Goal: Entertainment & Leisure: Consume media (video, audio)

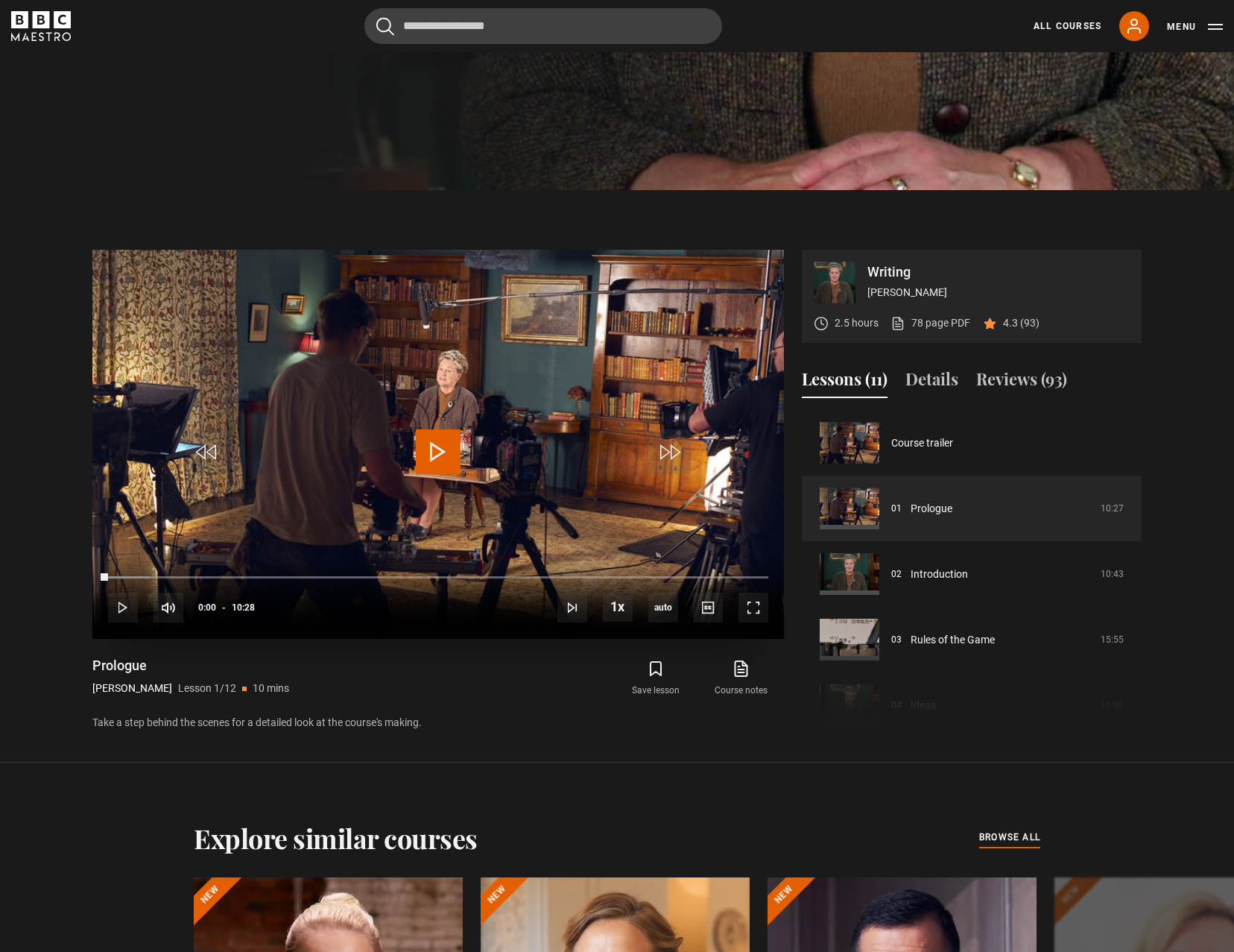
scroll to position [836, 0]
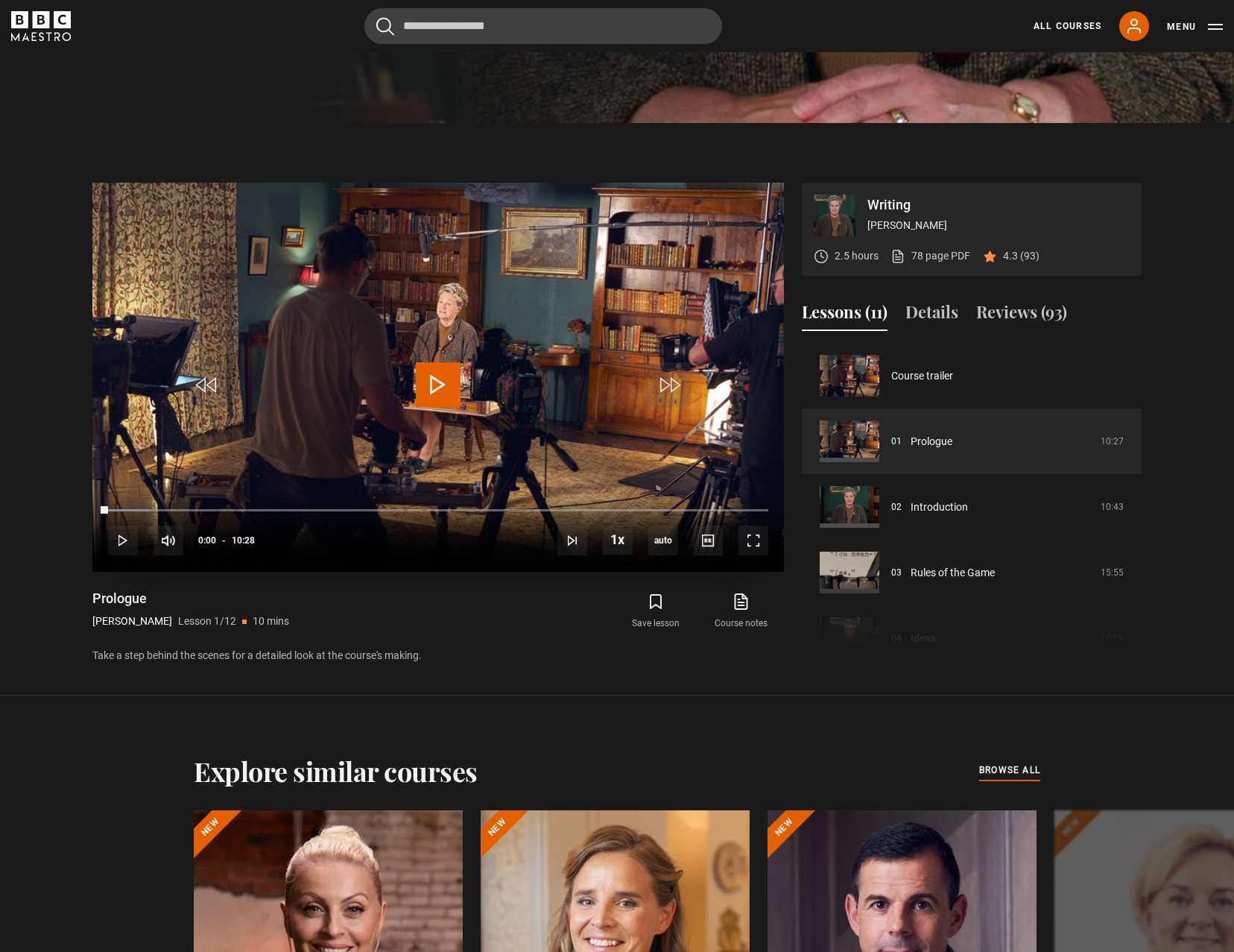
click at [492, 326] on video "Video Player" at bounding box center [438, 377] width 692 height 389
click at [242, 543] on li "Volume Level" at bounding box center [241, 540] width 3 height 11
click at [242, 543] on div "100%" at bounding box center [219, 540] width 45 height 30
click at [666, 500] on span "1080p" at bounding box center [667, 496] width 30 height 11
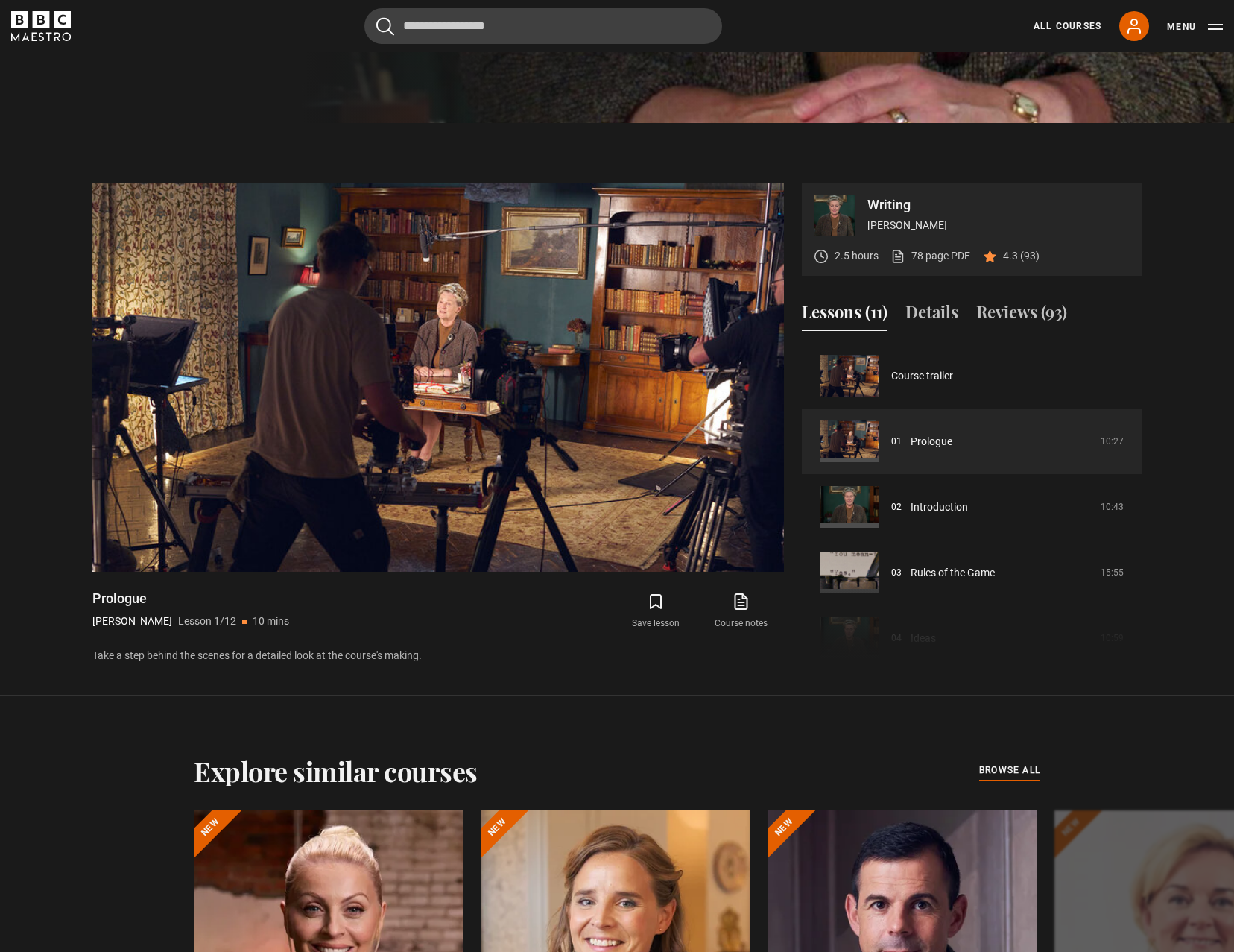
scroll to position [912, 0]
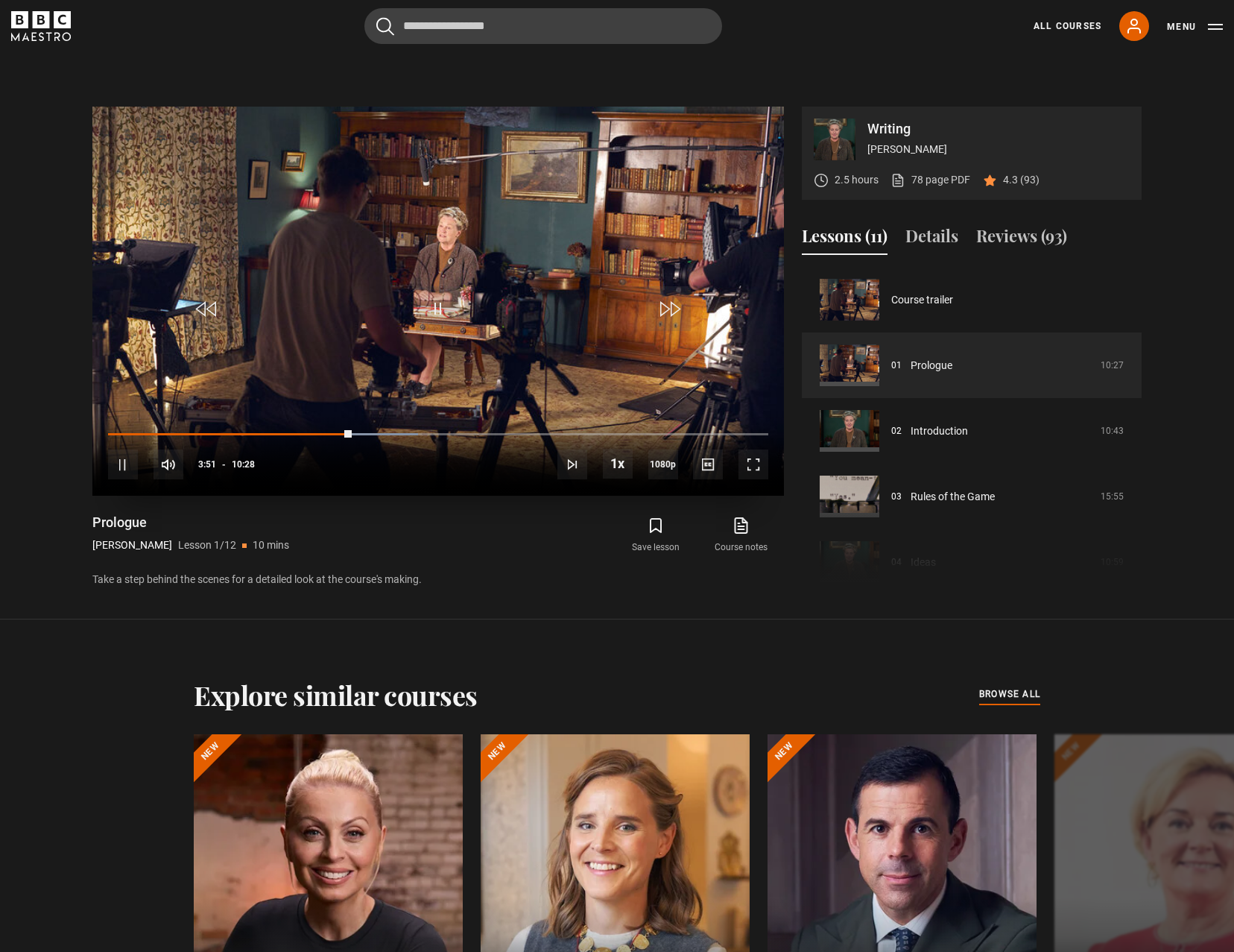
click at [340, 430] on div "10s Skip Back 10 seconds Pause 10s Skip Forward 10 seconds Loaded : 46.97% 03:4…" at bounding box center [438, 454] width 692 height 83
click at [341, 433] on div "Loaded : 46.97% 03:45 03:52" at bounding box center [438, 433] width 660 height 4
click at [134, 454] on span "Video Player" at bounding box center [123, 464] width 30 height 30
click at [337, 431] on div "03:43" at bounding box center [225, 433] width 235 height 4
click at [121, 463] on span "Video Player" at bounding box center [123, 464] width 30 height 30
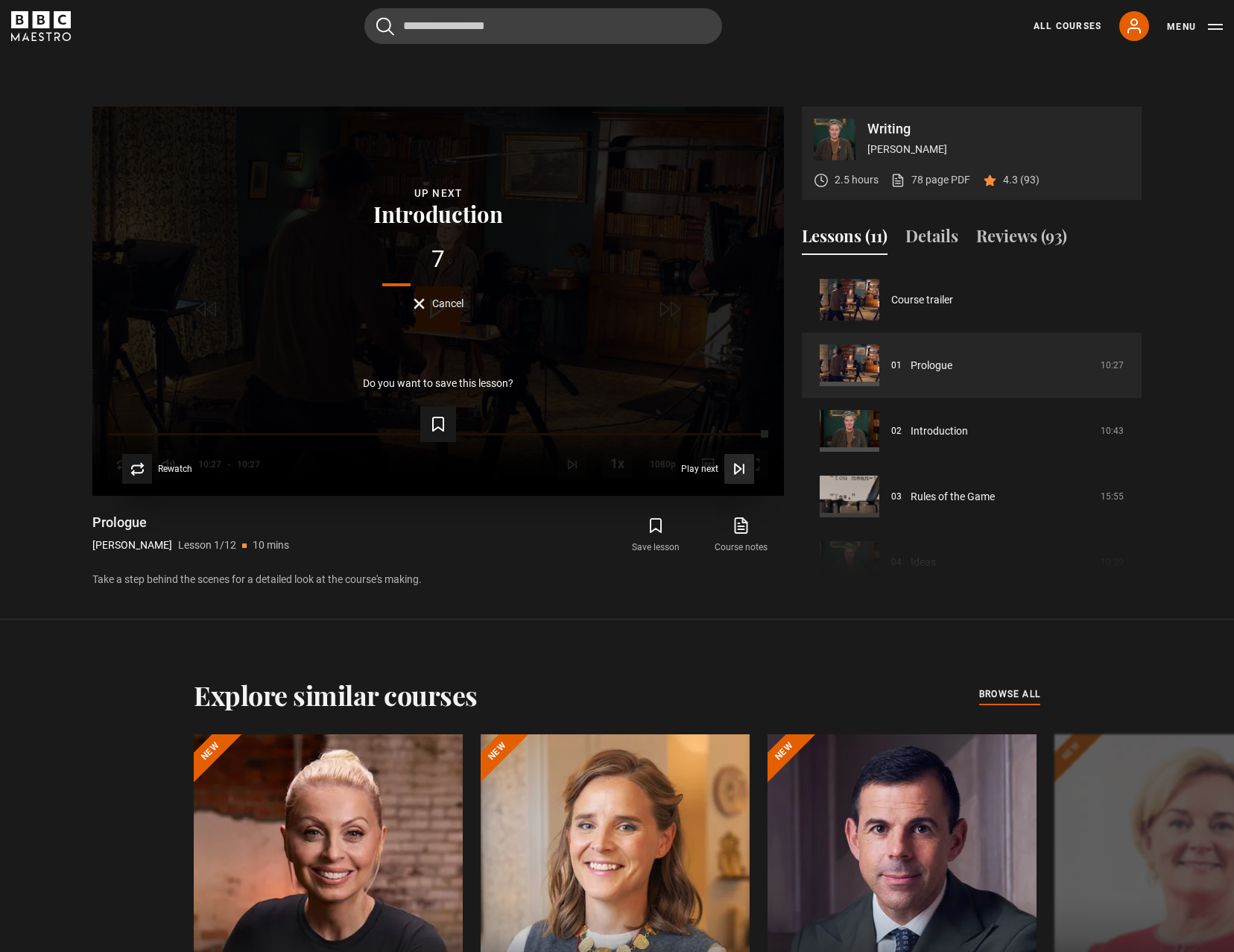
click at [723, 468] on button "Play next Play next" at bounding box center [718, 469] width 73 height 30
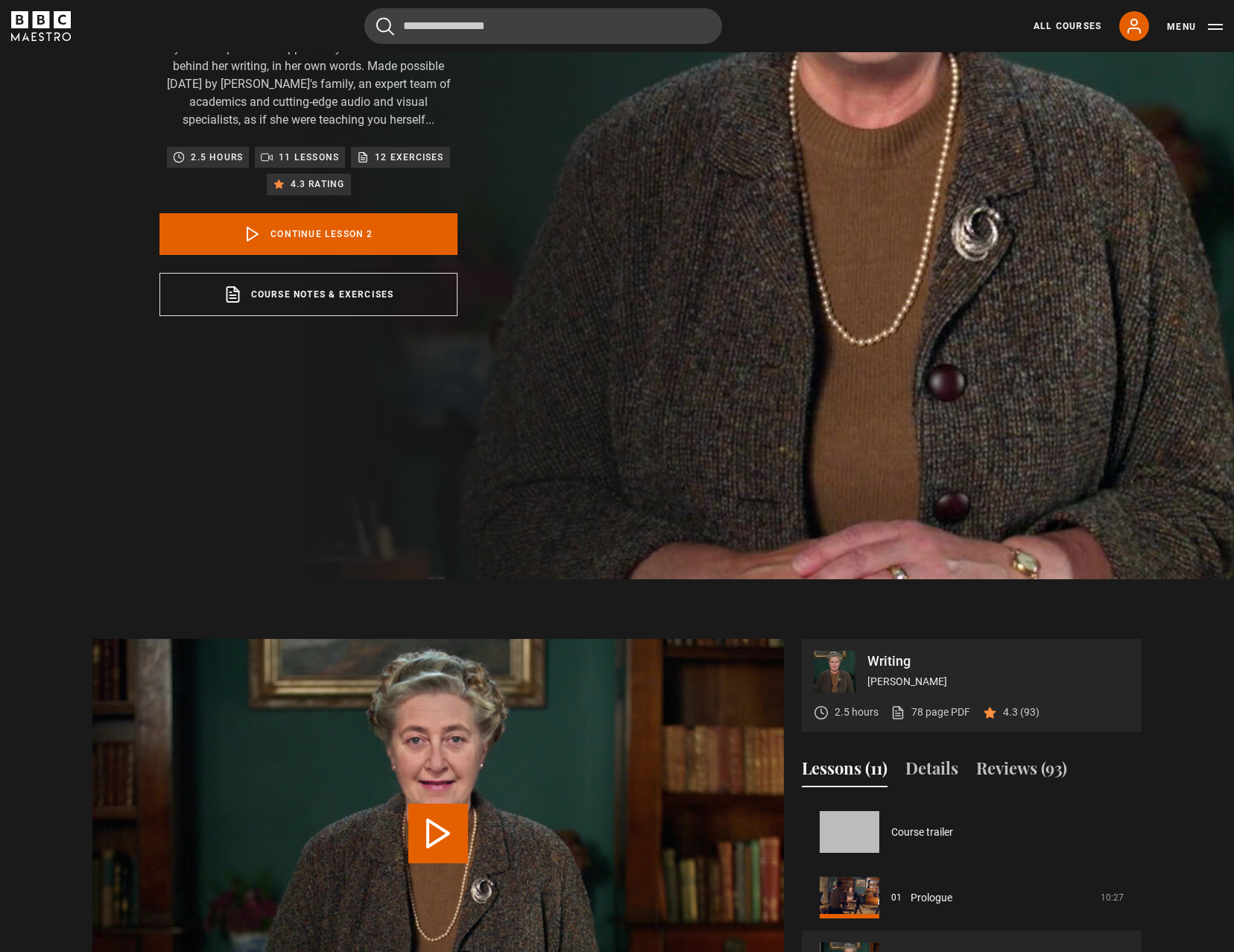
scroll to position [65, 0]
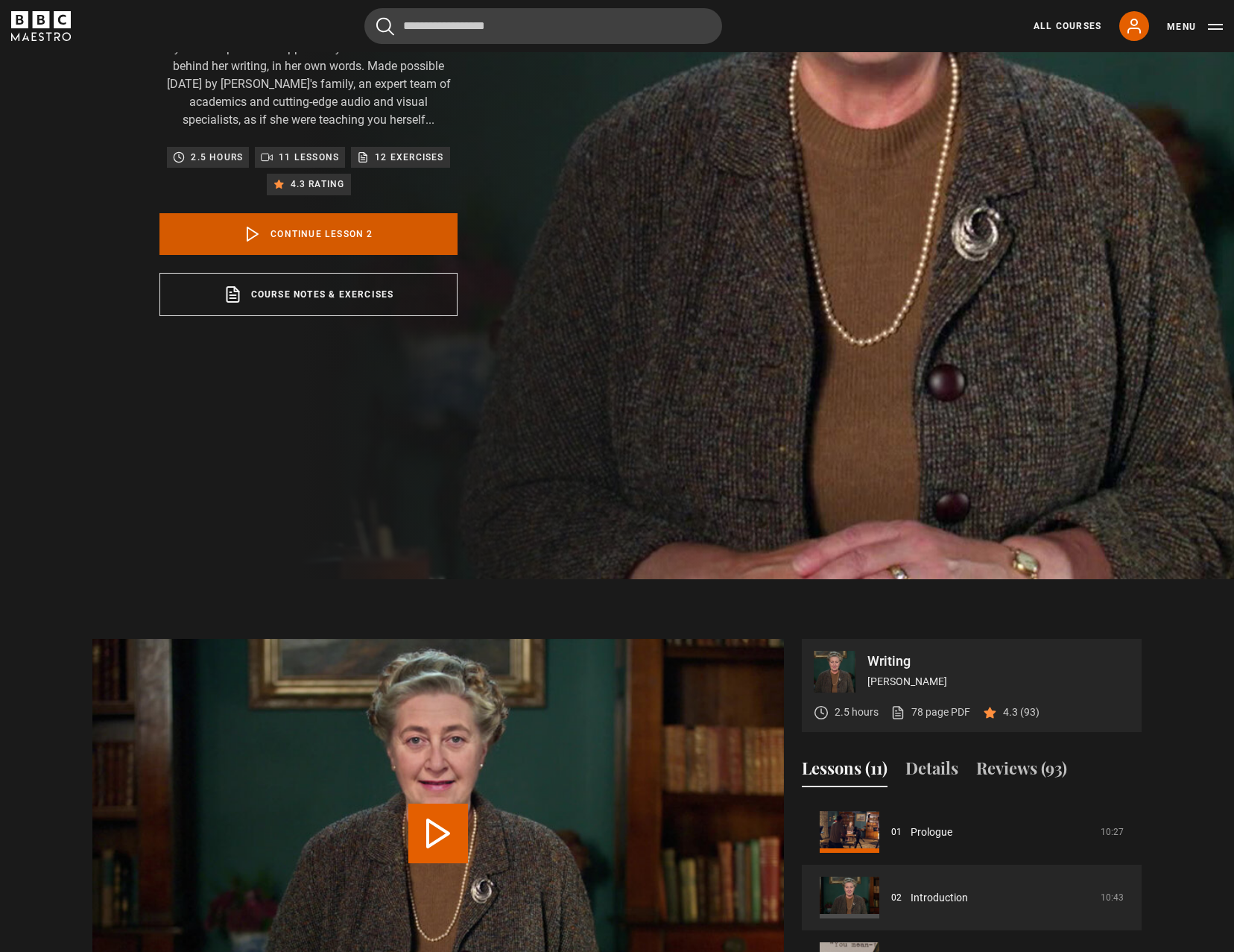
click at [293, 245] on link "Continue lesson 2" at bounding box center [308, 233] width 298 height 42
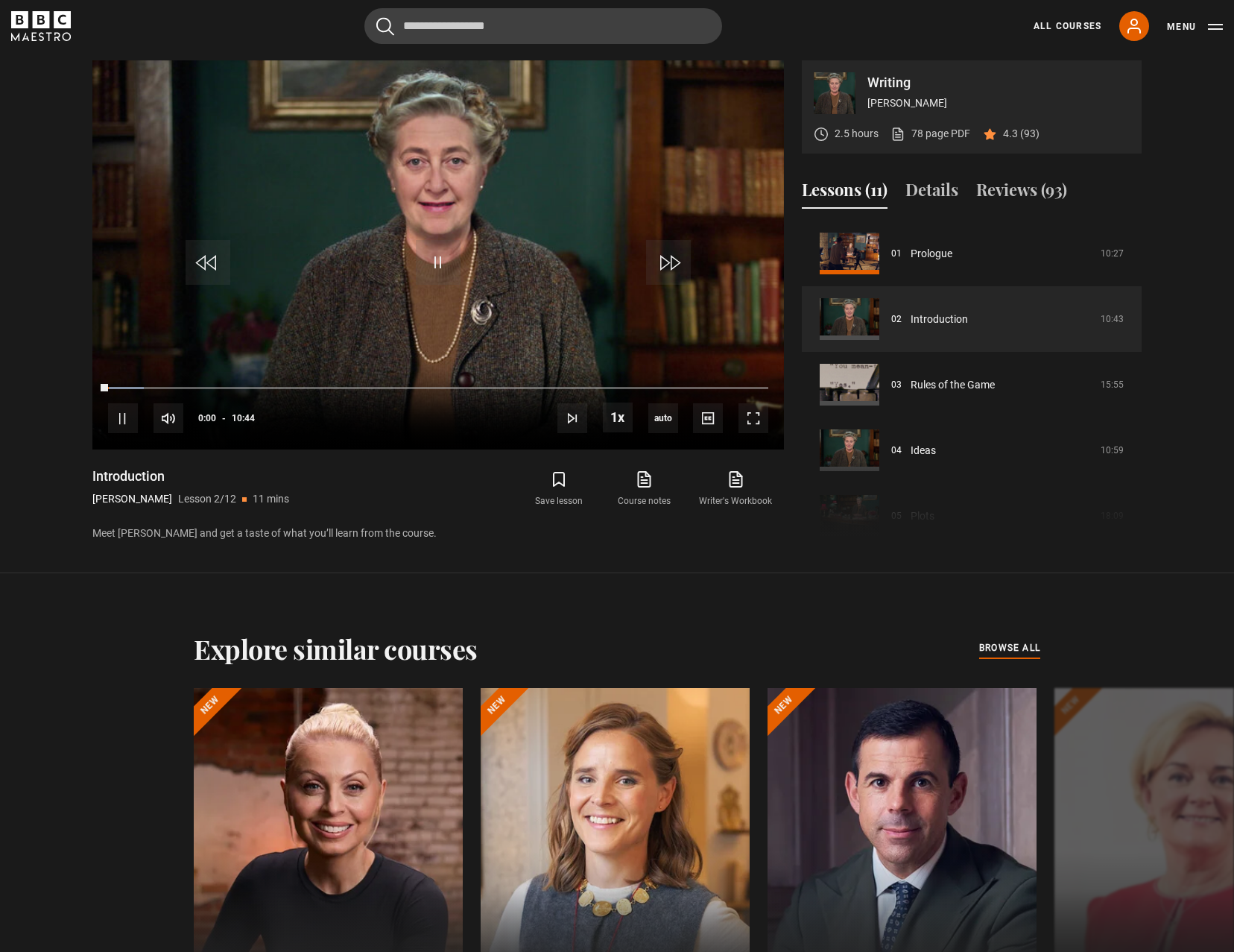
scroll to position [959, 0]
click at [437, 263] on span "Video Player" at bounding box center [438, 262] width 45 height 45
click at [385, 230] on video "Video Player" at bounding box center [438, 254] width 692 height 389
click at [126, 423] on span "Video Player" at bounding box center [123, 417] width 30 height 30
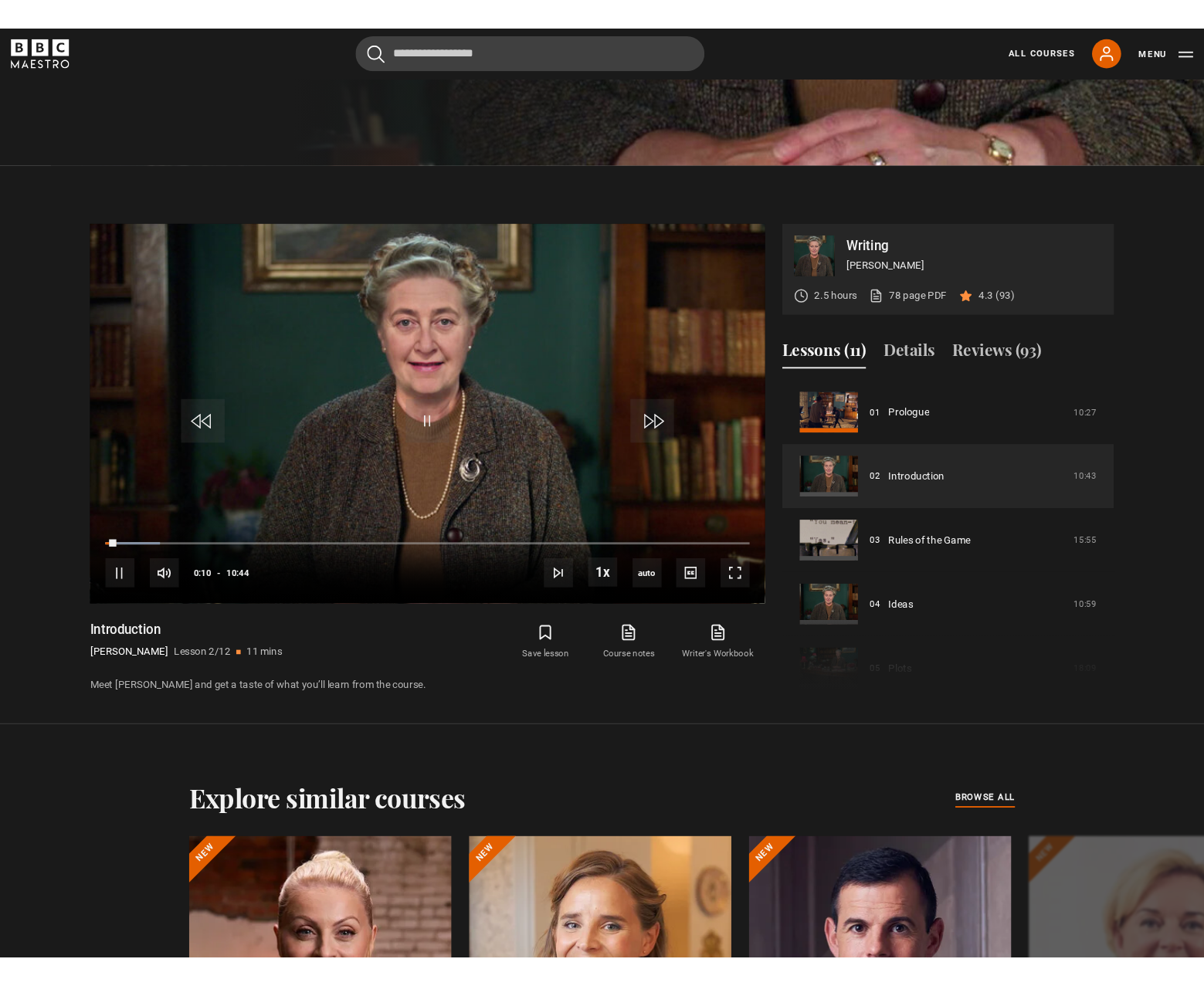
scroll to position [836, 0]
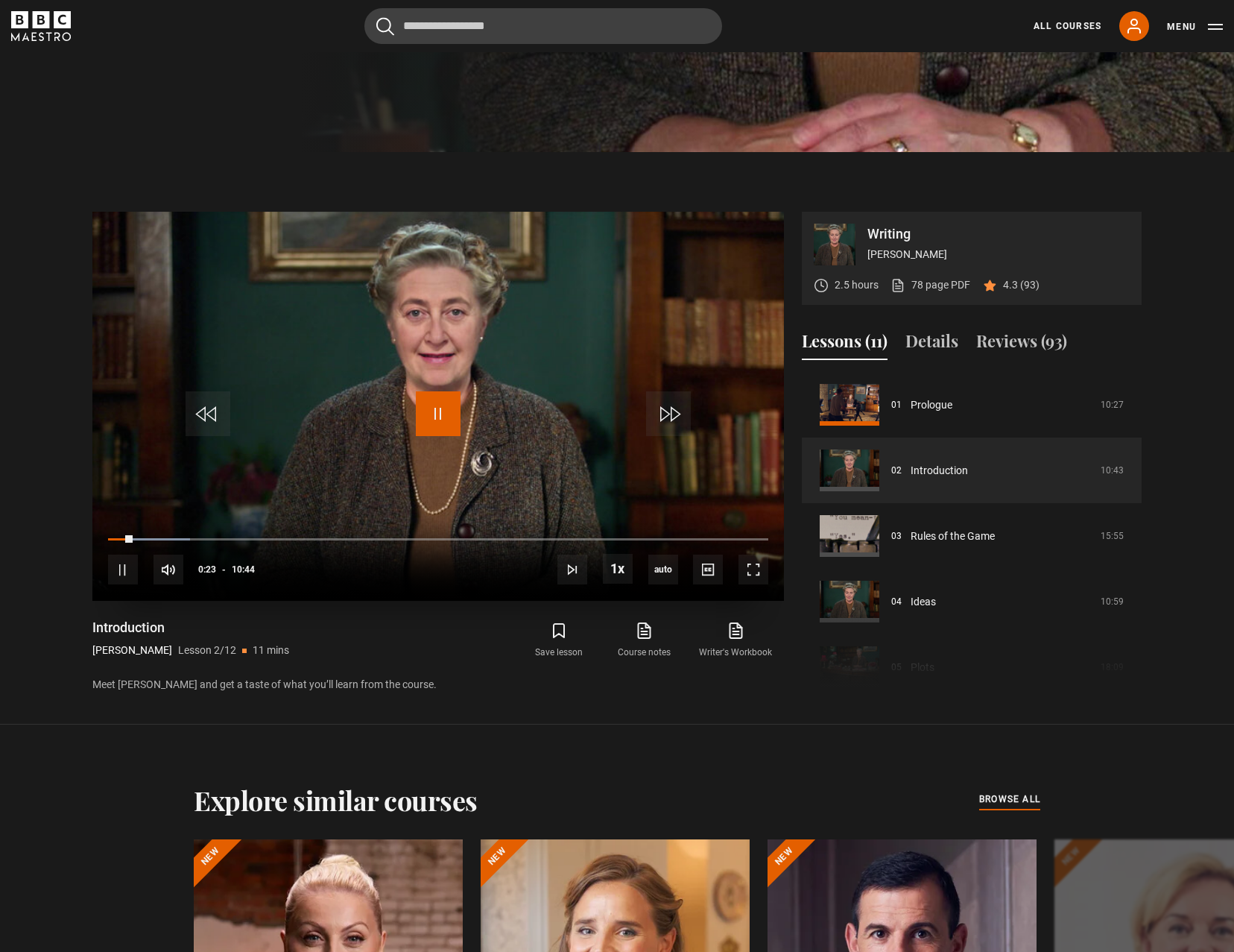
click at [445, 421] on span "Video Player" at bounding box center [438, 414] width 45 height 45
click at [436, 420] on span "Video Player" at bounding box center [438, 414] width 45 height 45
click at [441, 415] on span "Video Player" at bounding box center [438, 414] width 45 height 45
click at [436, 425] on span "Video Player" at bounding box center [438, 414] width 45 height 45
click at [127, 571] on span "Video Player" at bounding box center [123, 569] width 30 height 30
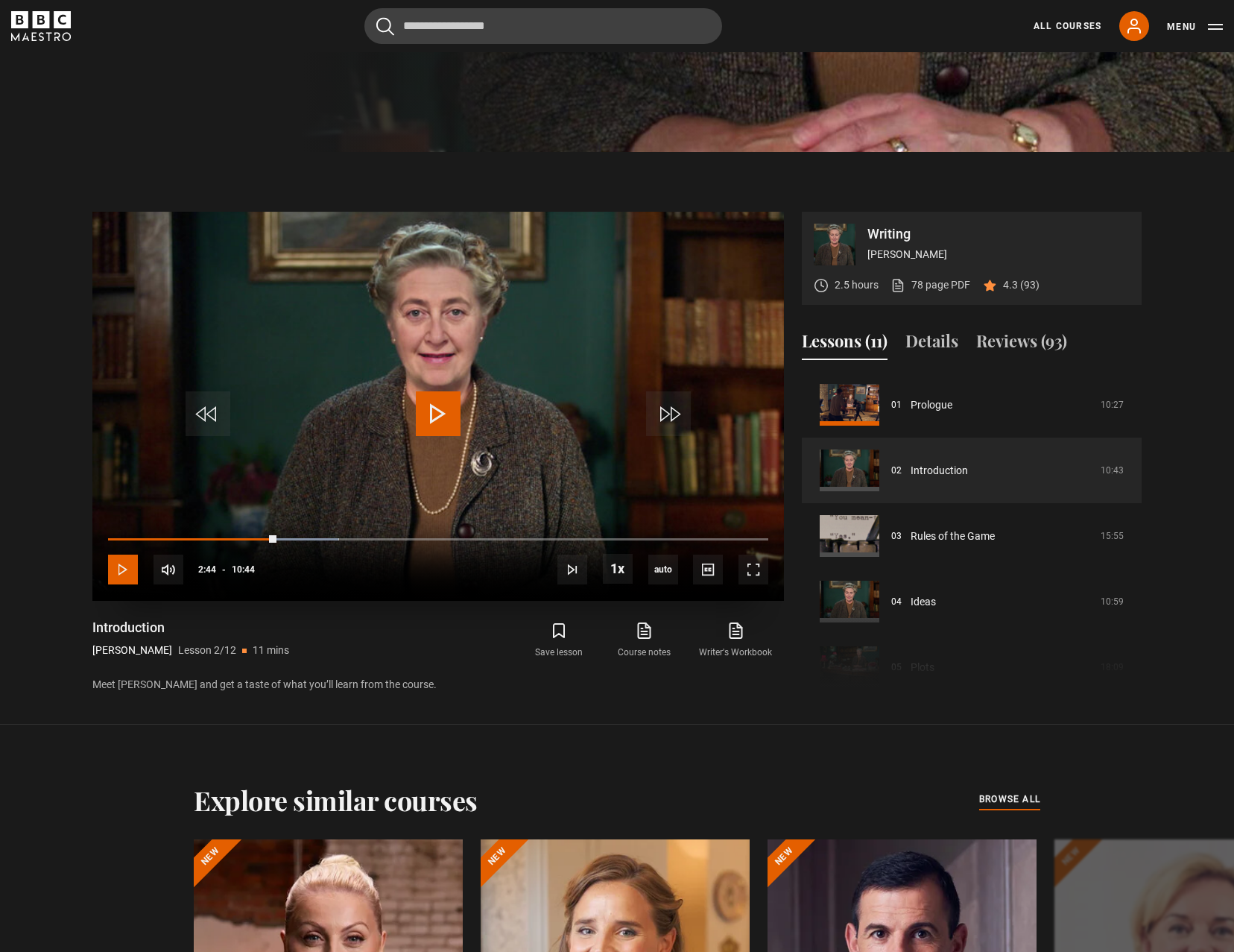
click at [128, 568] on span "Video Player" at bounding box center [123, 569] width 30 height 30
click at [123, 569] on span "Video Player" at bounding box center [123, 569] width 30 height 30
click at [126, 575] on span "Video Player" at bounding box center [123, 569] width 30 height 30
click at [423, 421] on span "Video Player" at bounding box center [438, 414] width 45 height 45
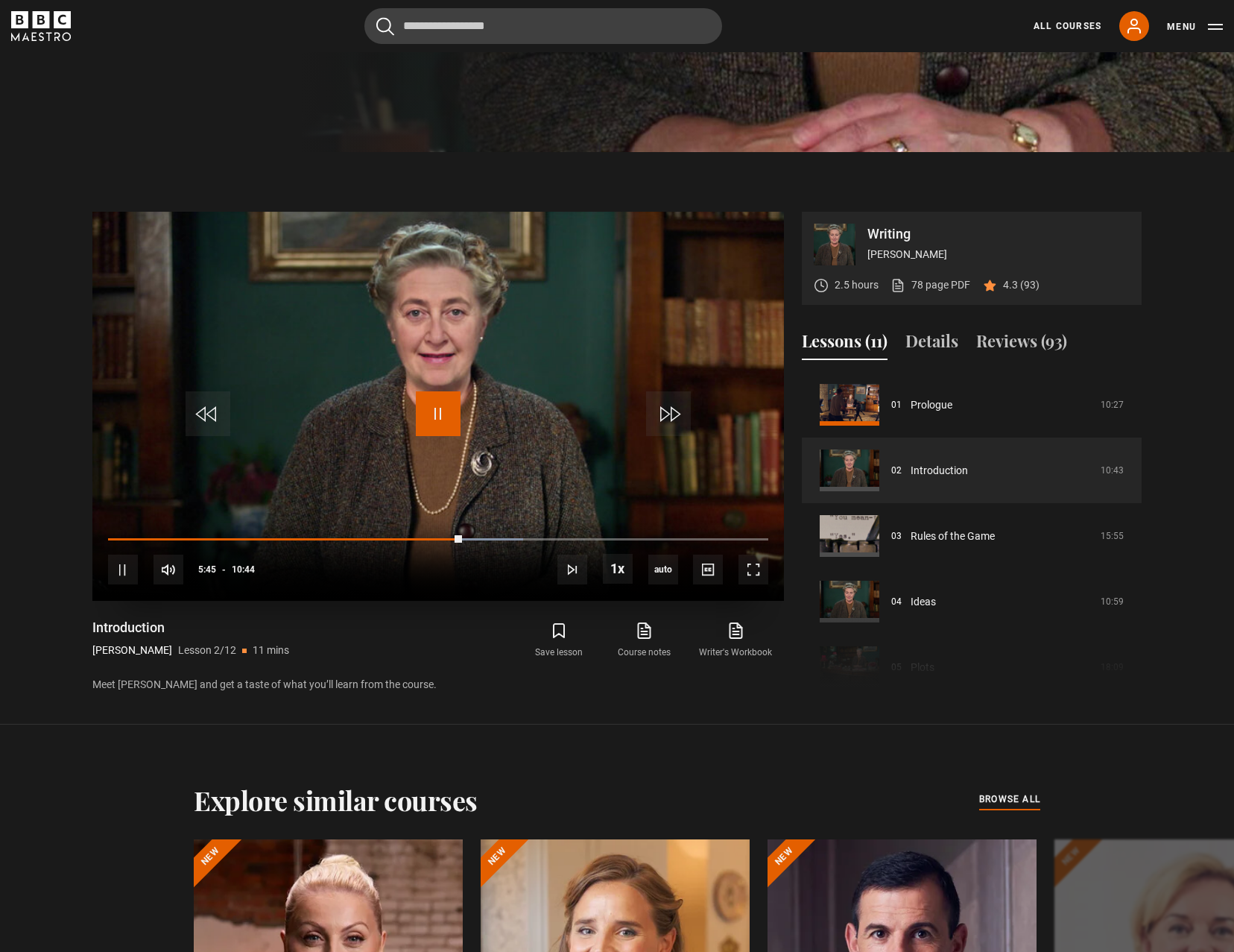
click at [446, 416] on span "Video Player" at bounding box center [438, 414] width 45 height 45
click at [447, 416] on span "Video Player" at bounding box center [438, 414] width 45 height 45
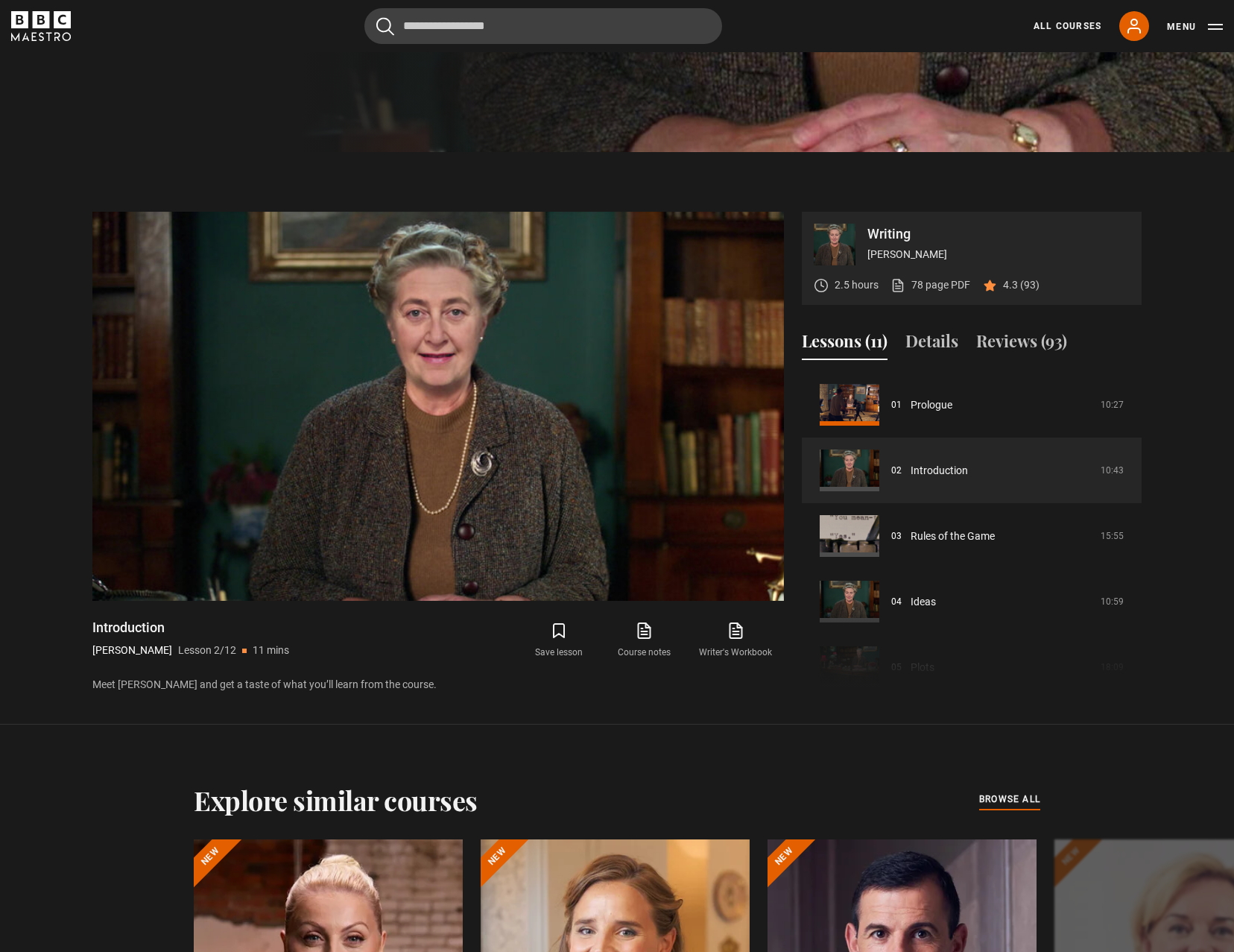
drag, startPoint x: 95, startPoint y: 685, endPoint x: 430, endPoint y: 682, distance: 335.0
click at [430, 682] on p "Meet Agatha Christie and get a taste of what you’ll learn from the course." at bounding box center [438, 685] width 692 height 16
click at [428, 680] on p "Meet Agatha Christie and get a taste of what you’ll learn from the course." at bounding box center [438, 685] width 692 height 16
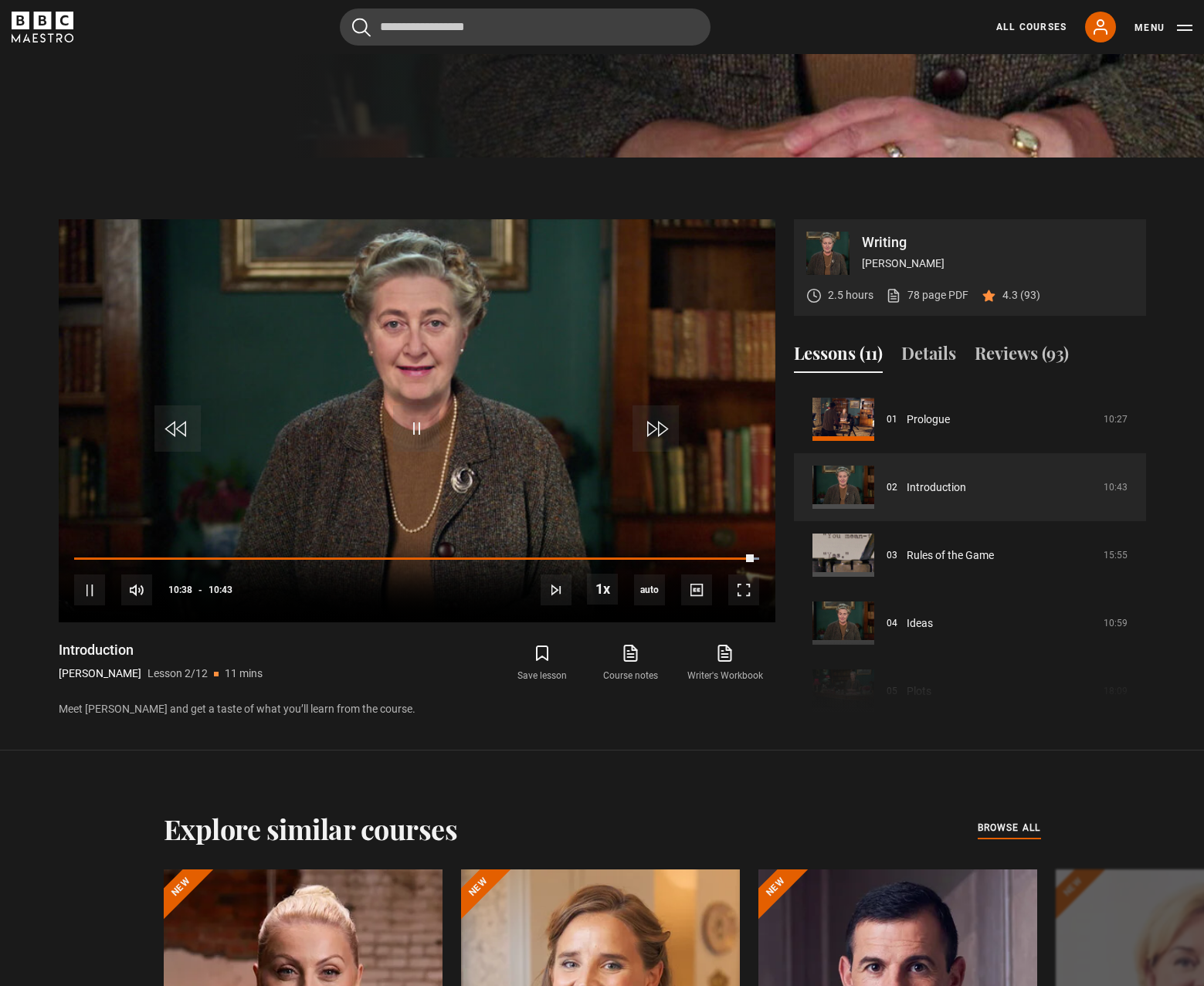
click at [107, 710] on p "Meet Agatha Christie and get a taste of what you’ll learn from the course." at bounding box center [417, 710] width 717 height 16
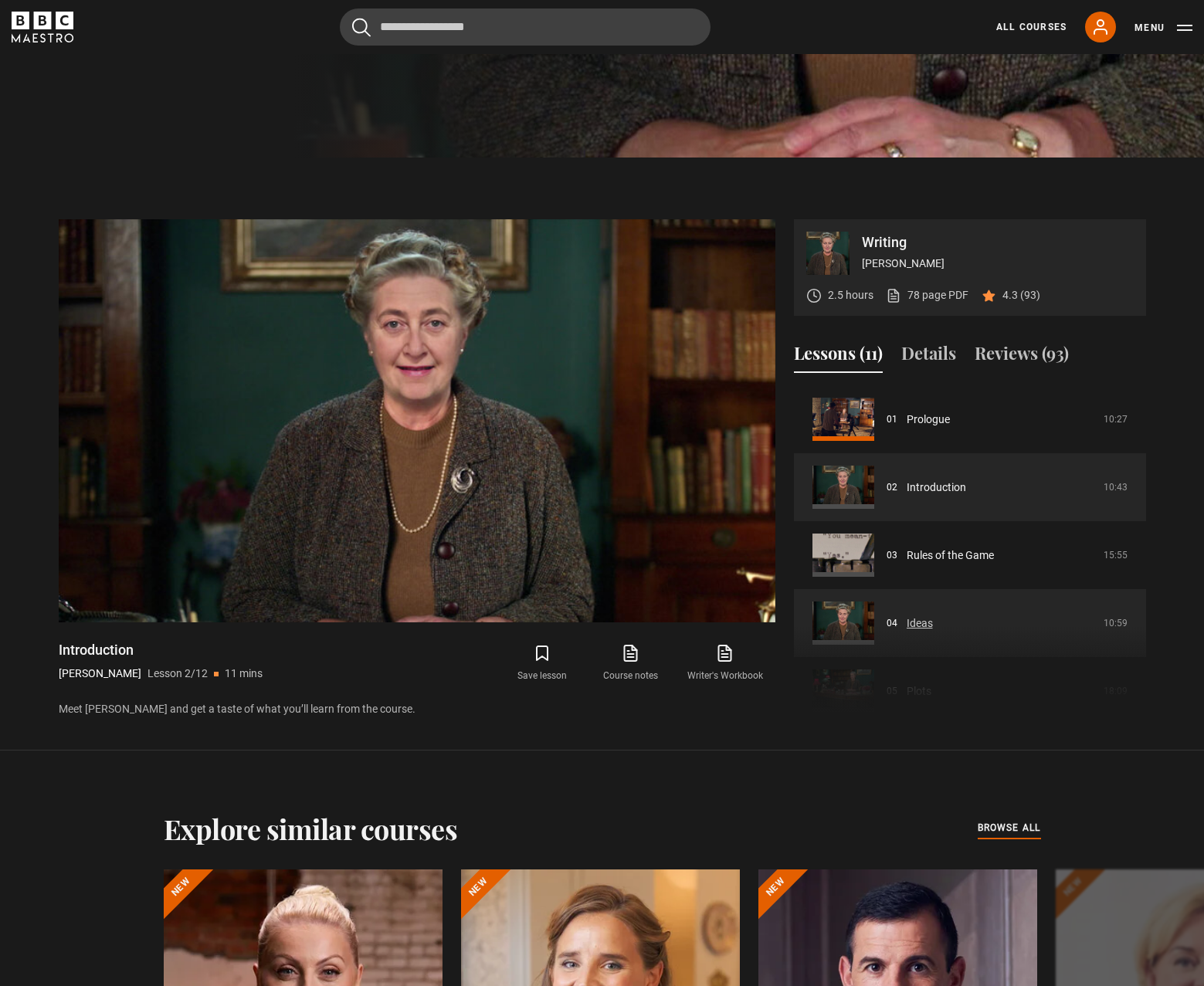
scroll to position [156, 0]
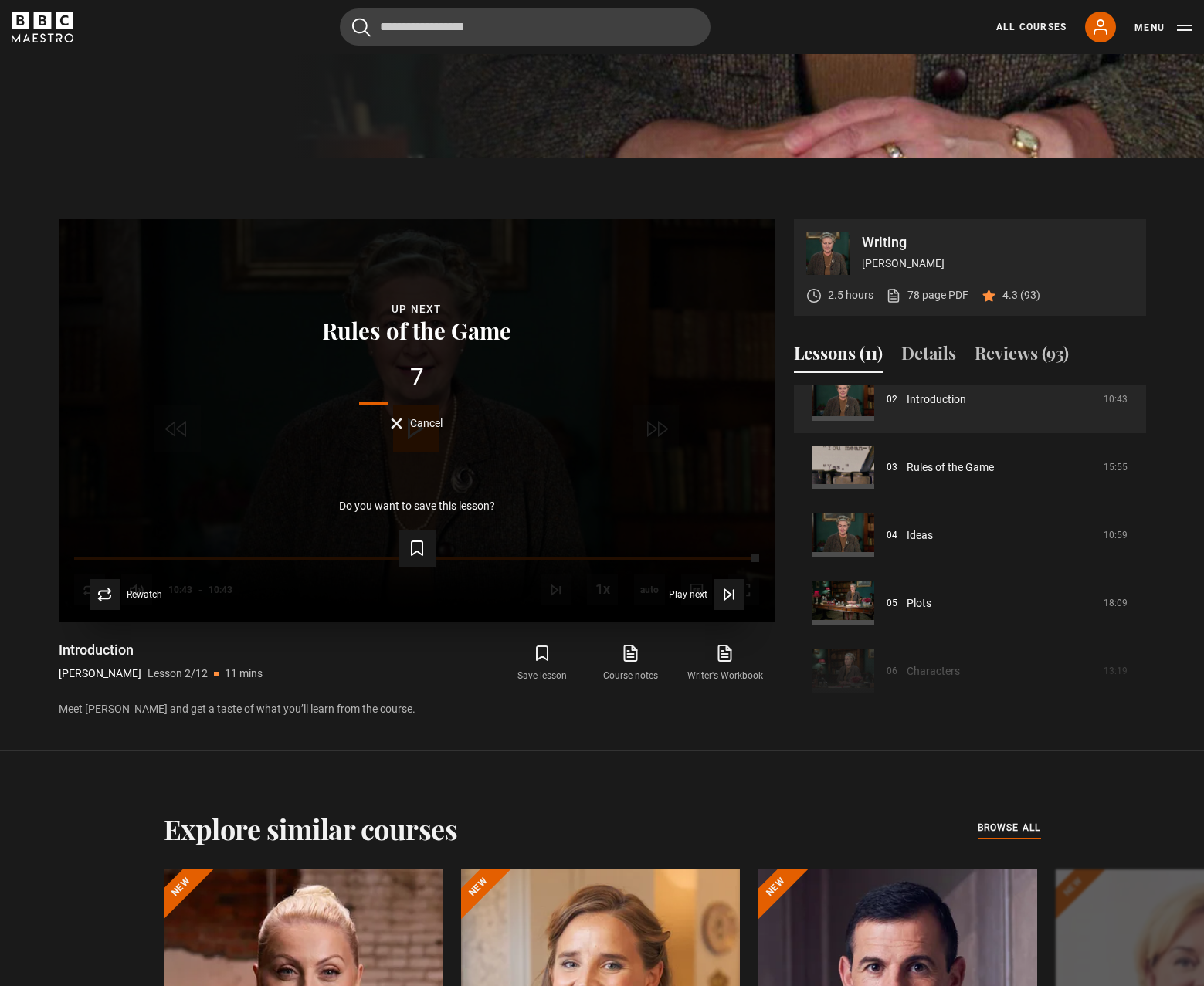
click at [399, 431] on div "Lesson Completed Up next Rules of the Game 7 Cancel Do you want to save this le…" at bounding box center [417, 420] width 717 height 403
click at [398, 426] on button "Cancel" at bounding box center [417, 423] width 51 height 12
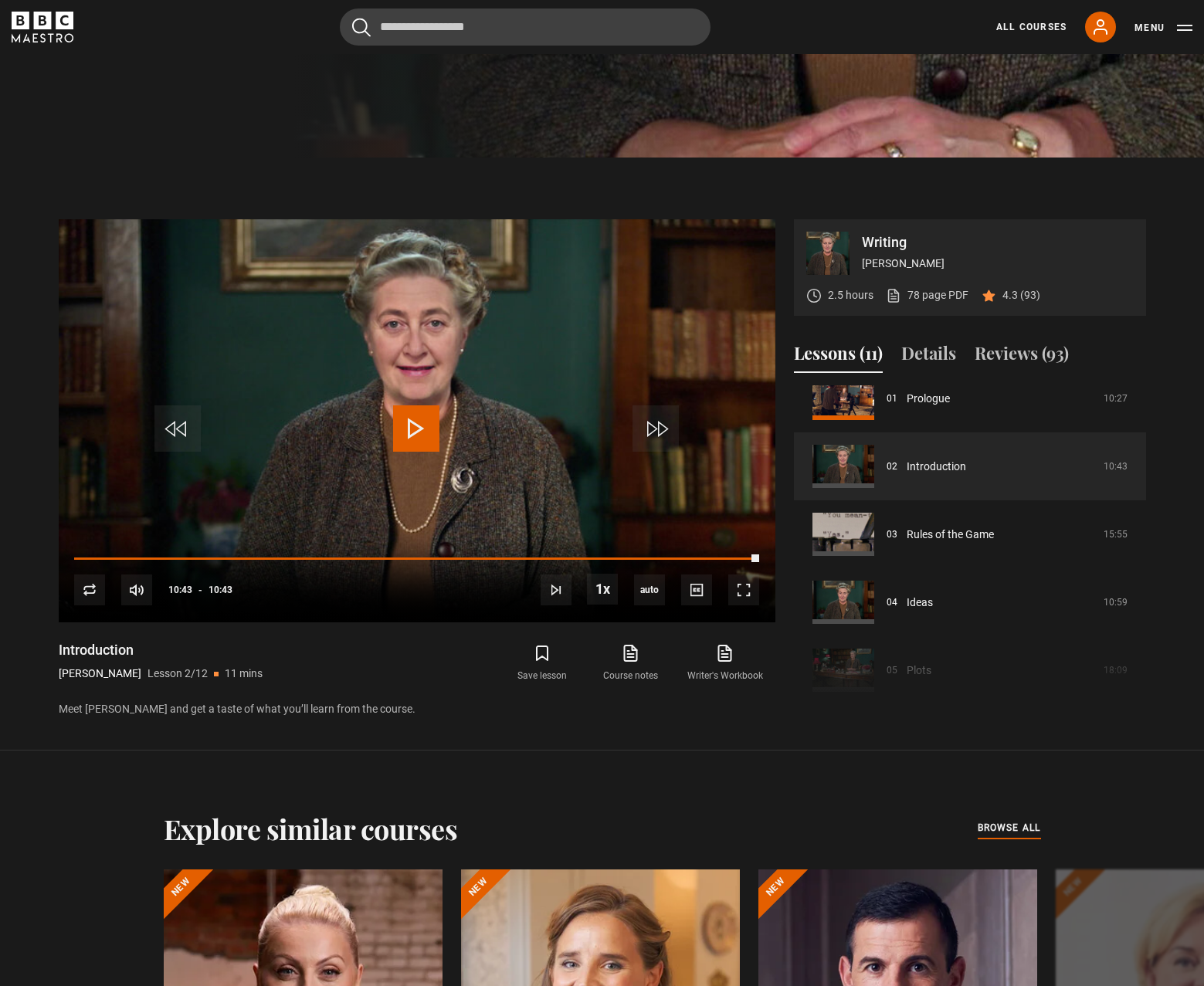
scroll to position [68, 0]
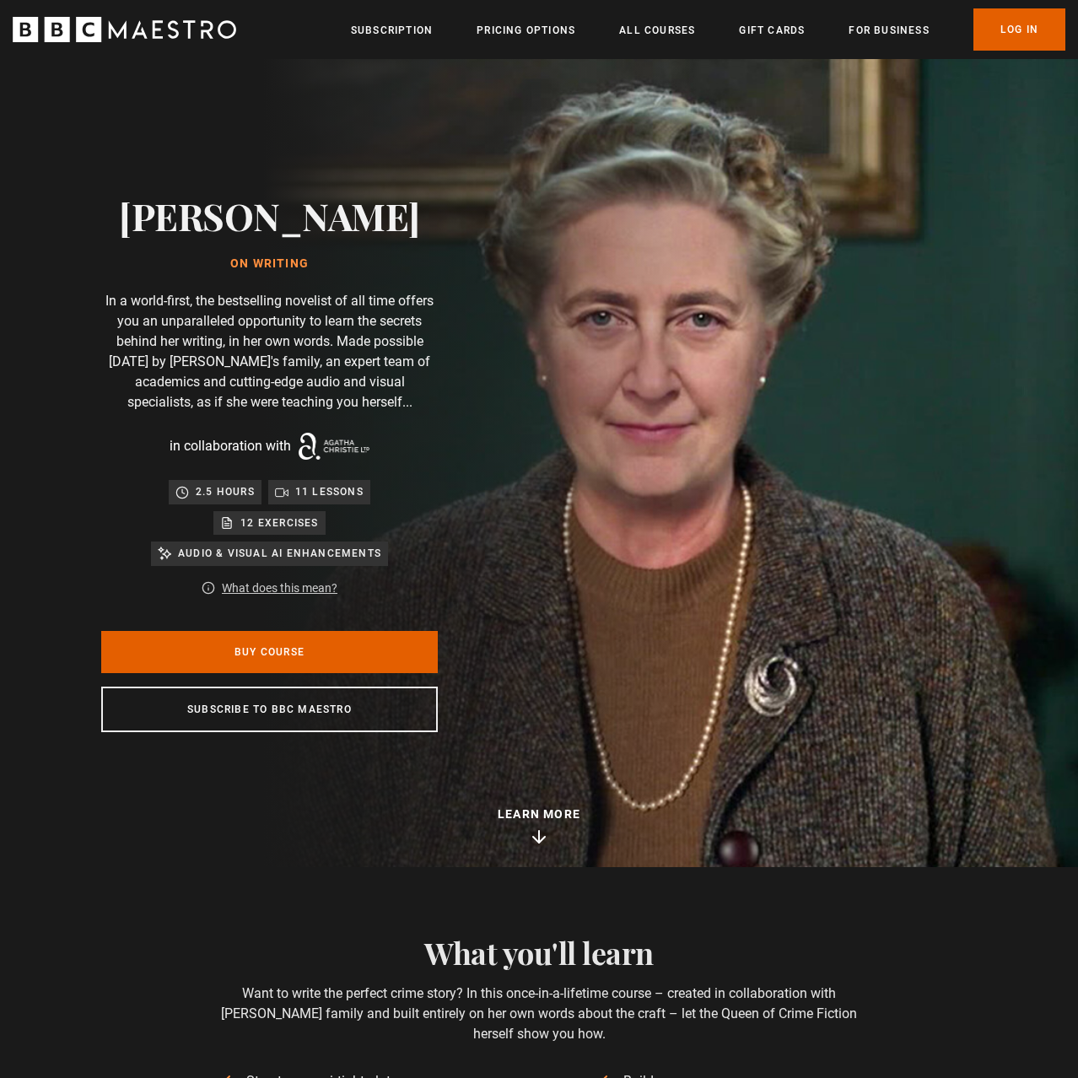
click at [1008, 44] on link "Log In" at bounding box center [1019, 29] width 92 height 42
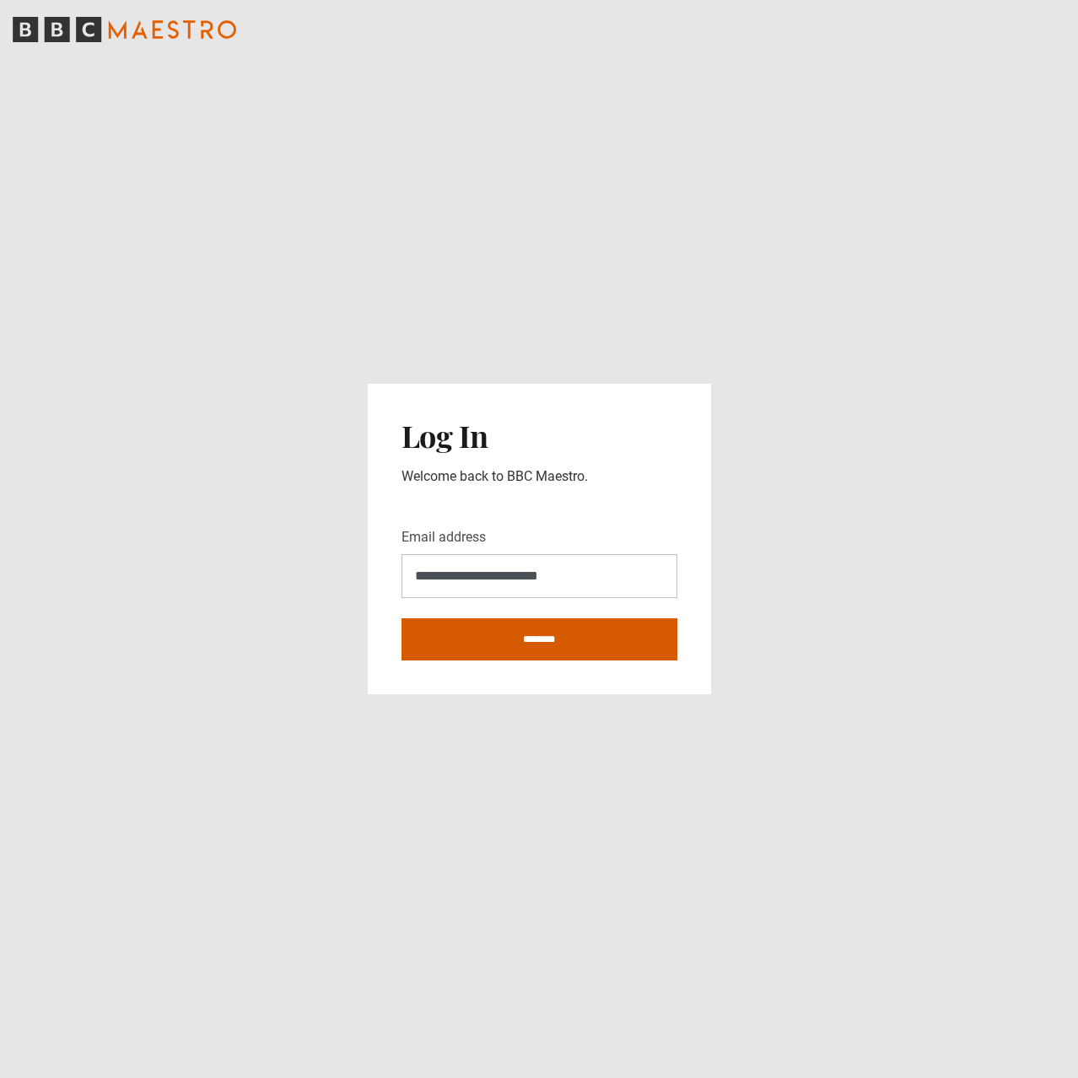
type input "**********"
click at [473, 632] on input "********" at bounding box center [539, 639] width 276 height 42
type input "**********"
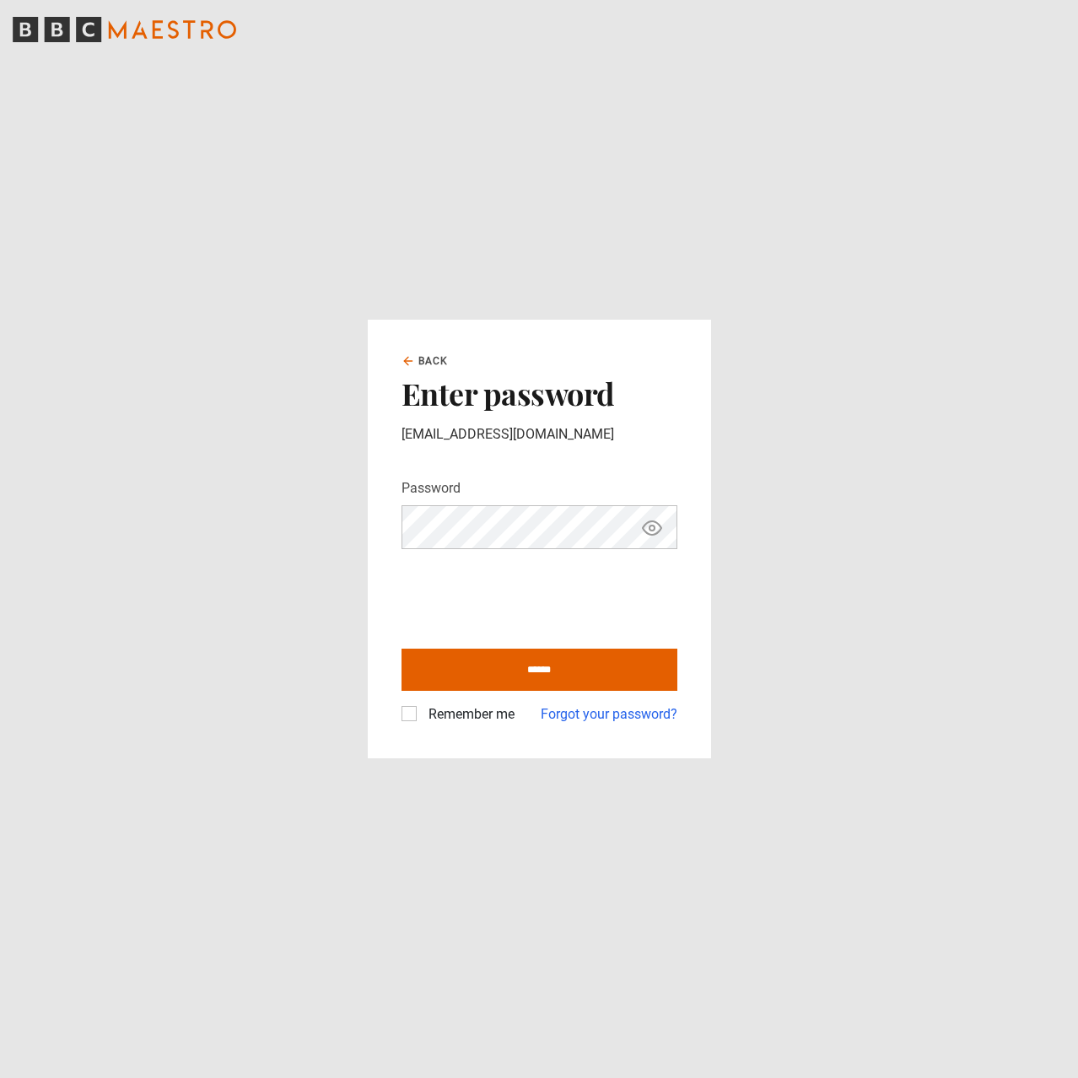
click at [652, 536] on icon "Show password" at bounding box center [652, 528] width 20 height 20
click at [422, 713] on label "Remember me" at bounding box center [468, 714] width 93 height 20
click at [503, 675] on input "******" at bounding box center [539, 669] width 276 height 42
type input "**********"
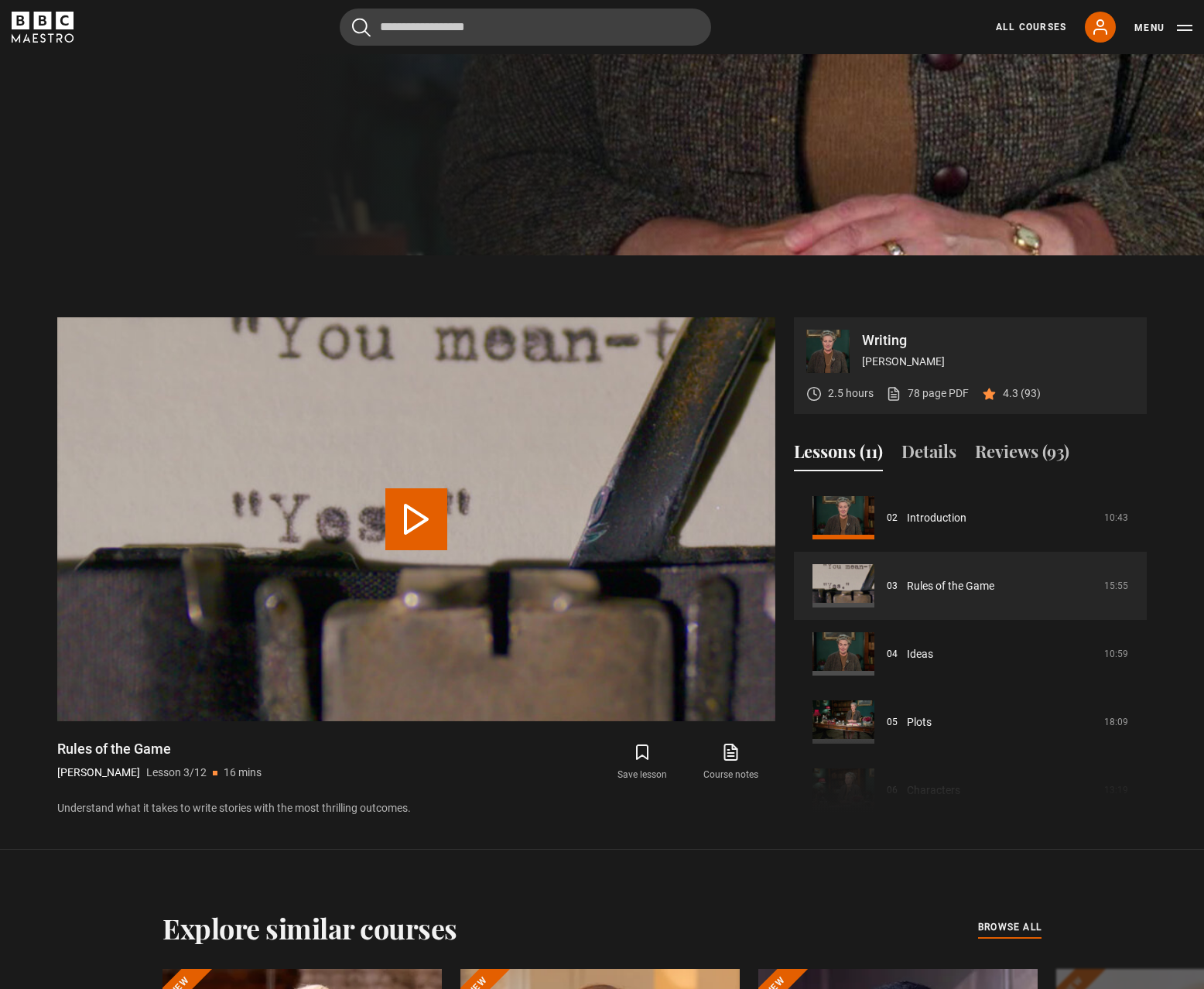
scroll to position [775, 0]
